Goal: Obtain resource: Download file/media

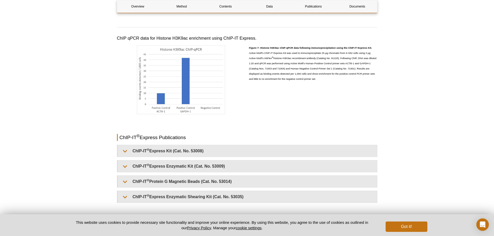
scroll to position [1178, 0]
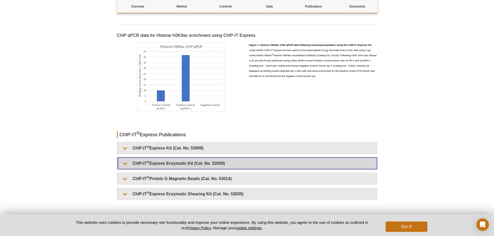
click at [179, 162] on summary "ChIP-IT ® Express Enzymatic Kit (Cat. No. 53009)" at bounding box center [247, 164] width 259 height 12
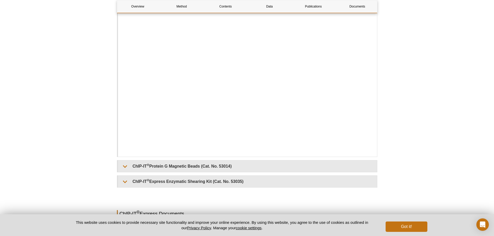
scroll to position [1407, 0]
click at [354, 7] on link "Documents" at bounding box center [357, 6] width 41 height 12
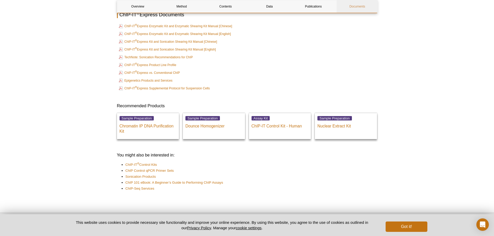
scroll to position [1601, 0]
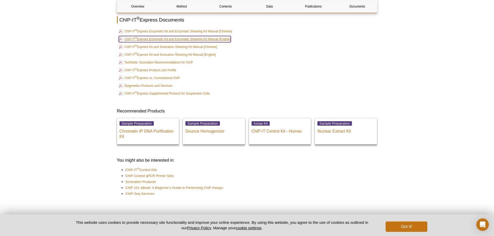
click at [163, 38] on link "ChIP-IT ® Express Enzymatic Kit and Enzymatic Shearing Kit Manual [English]" at bounding box center [175, 39] width 112 height 6
